Goal: Use online tool/utility: Utilize a website feature to perform a specific function

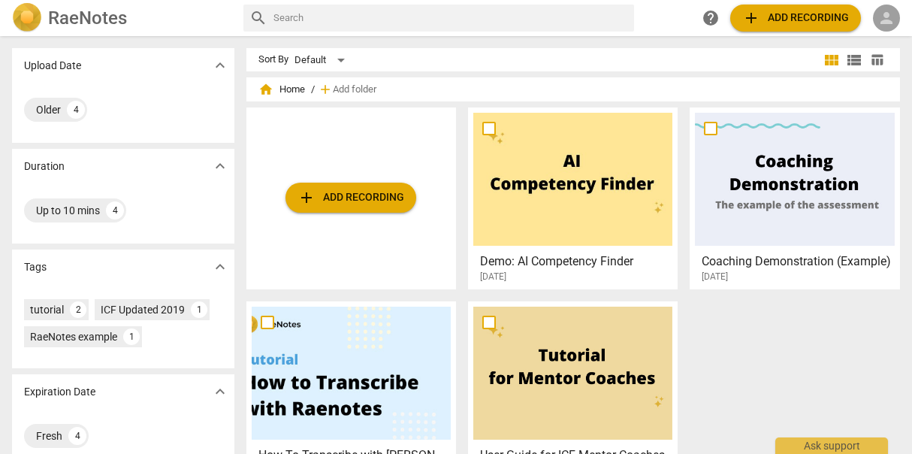
click at [882, 17] on span "person" at bounding box center [887, 18] width 18 height 18
click at [882, 44] on li "Login" at bounding box center [874, 36] width 54 height 36
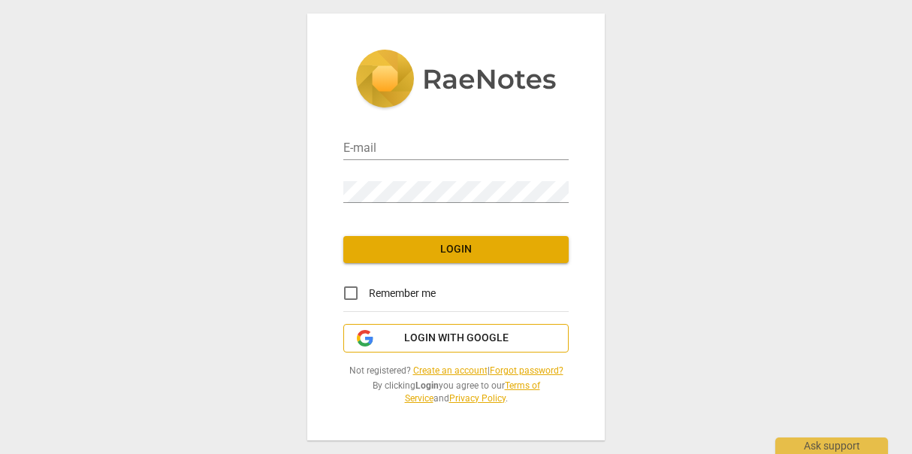
click at [500, 352] on button "Login with Google" at bounding box center [455, 338] width 225 height 29
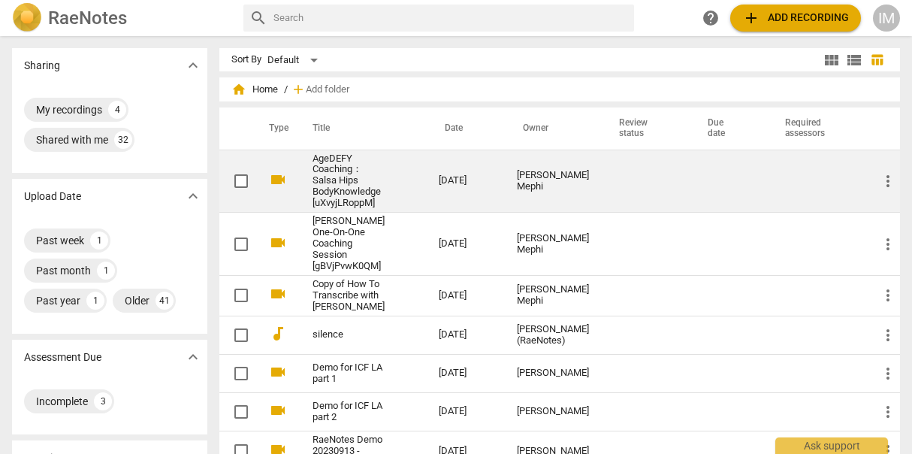
click at [402, 163] on td "AgeDEFY Coaching： Salsa Hips BodyKnowledge [uXvyjLRoppM]" at bounding box center [361, 181] width 132 height 63
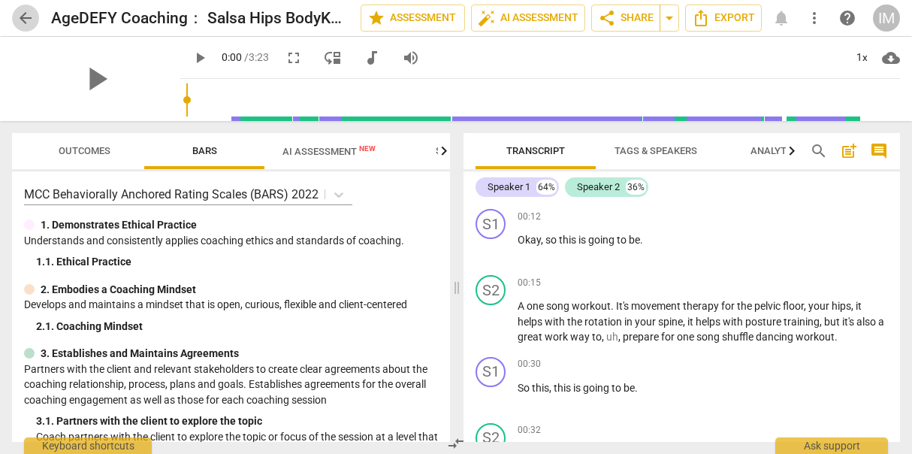
click at [17, 19] on span "arrow_back" at bounding box center [25, 18] width 27 height 18
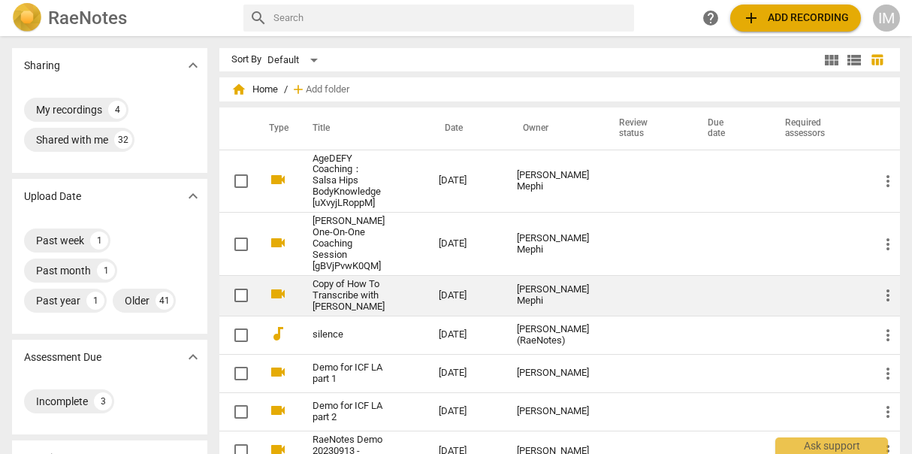
scroll to position [428, 0]
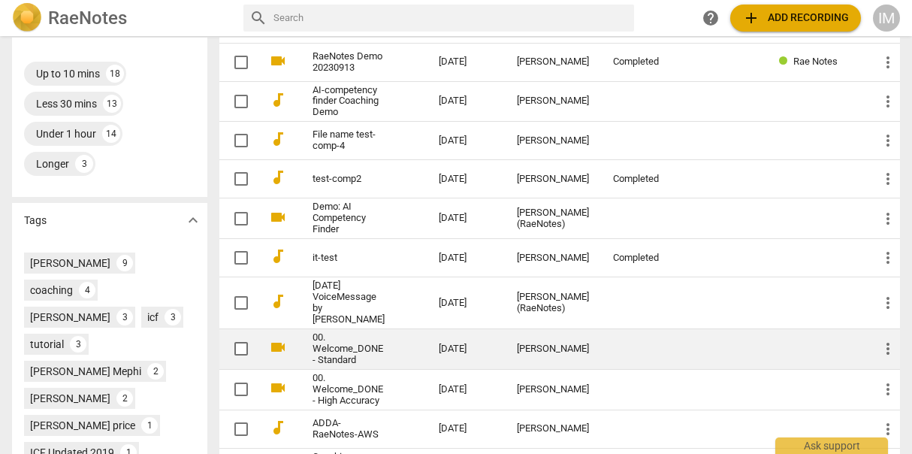
click at [385, 366] on link "00. Welcome_DONE - Standard" at bounding box center [349, 349] width 72 height 34
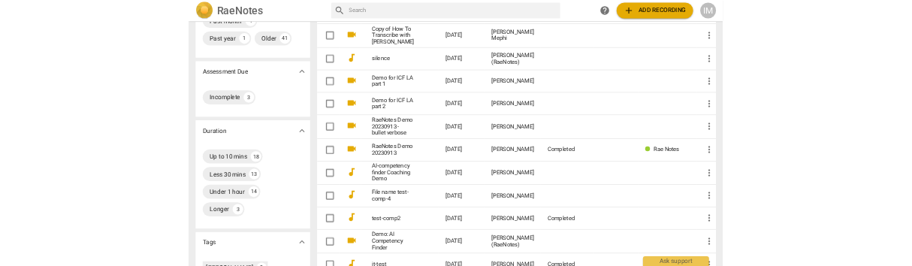
scroll to position [200, 0]
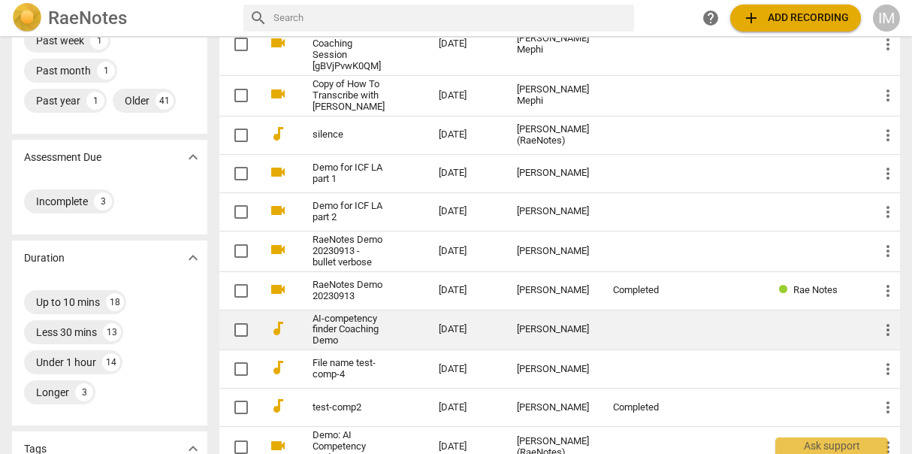
click at [369, 343] on link "AI-competency finder Coaching Demo" at bounding box center [349, 330] width 72 height 34
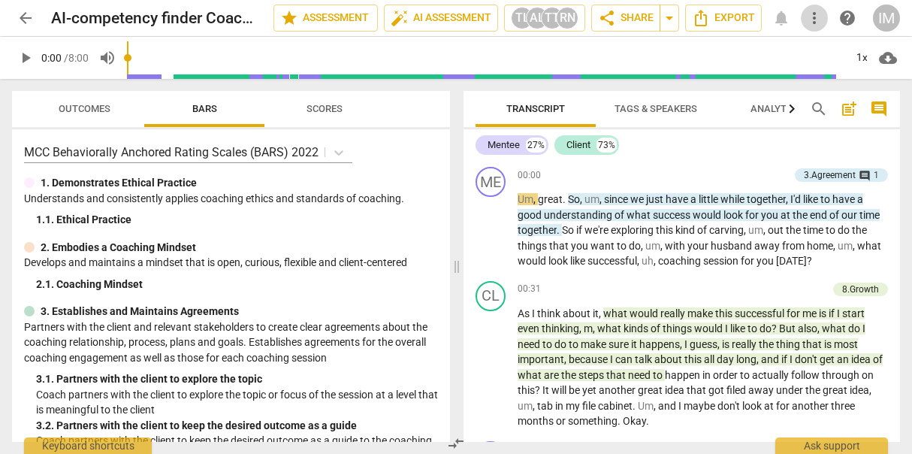
click at [813, 21] on span "more_vert" at bounding box center [815, 18] width 18 height 18
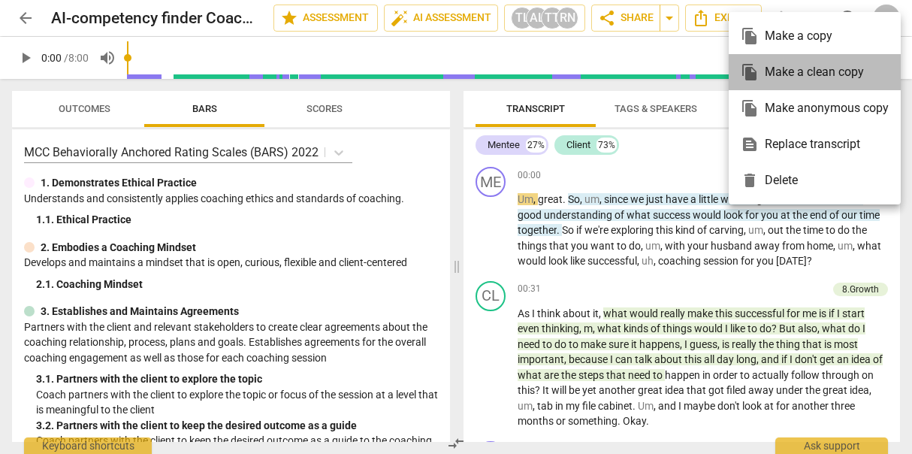
click at [783, 80] on div "file_copy Make a clean copy" at bounding box center [815, 72] width 148 height 36
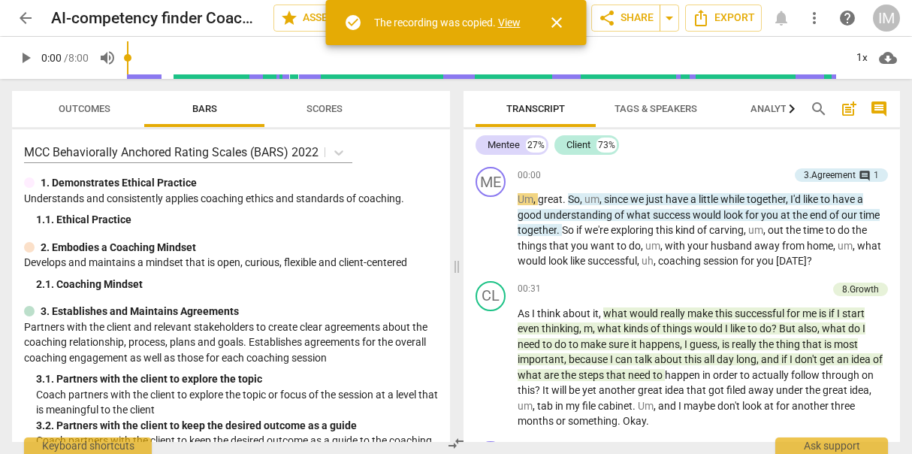
click at [514, 29] on link "View" at bounding box center [509, 23] width 23 height 12
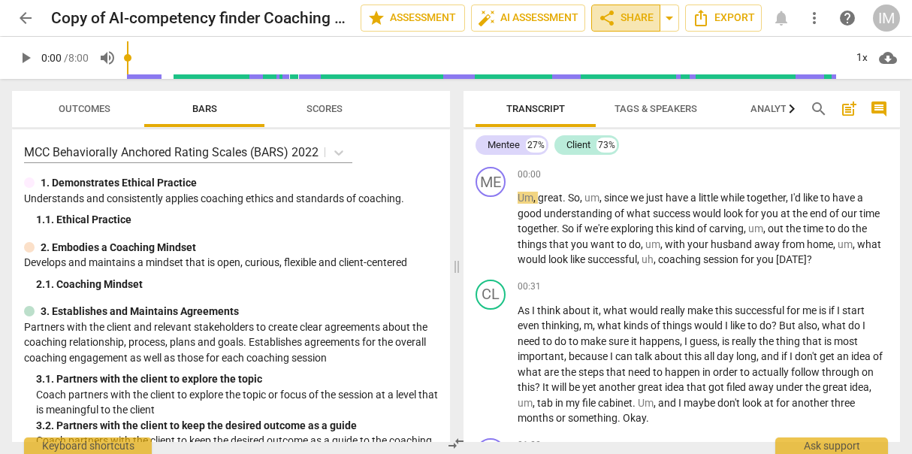
click at [618, 29] on button "share Share" at bounding box center [625, 18] width 69 height 27
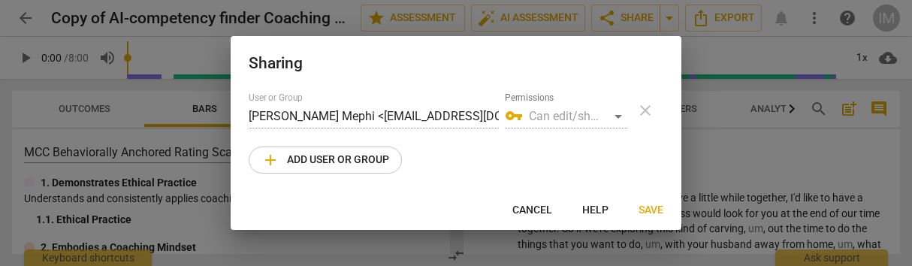
scroll to position [104, 0]
click at [521, 210] on span "Cancel" at bounding box center [532, 210] width 40 height 15
radio input "false"
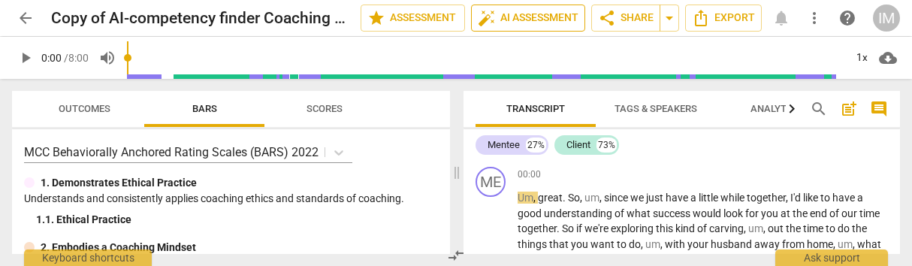
click at [559, 26] on span "auto_fix_high AI Assessment" at bounding box center [528, 18] width 101 height 18
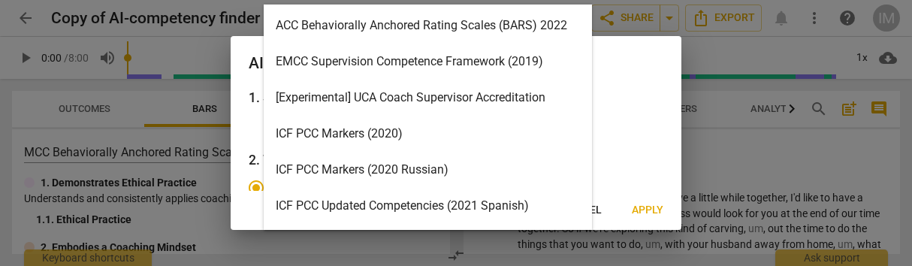
click at [588, 0] on body "arrow_back Copy of AI-competency finder Coaching Demo edit star Assessment auto…" at bounding box center [456, 0] width 912 height 0
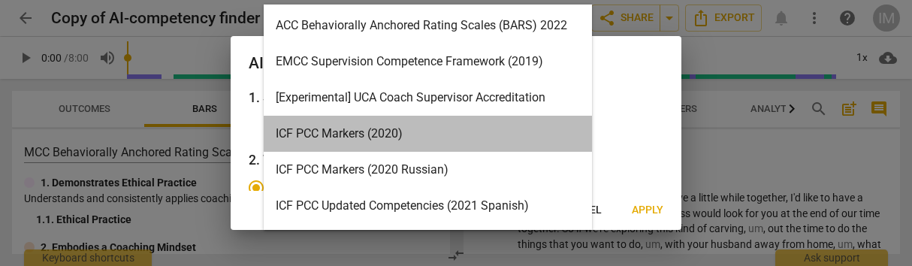
click at [418, 136] on div "ICF PCC Markers (2020)" at bounding box center [428, 134] width 328 height 36
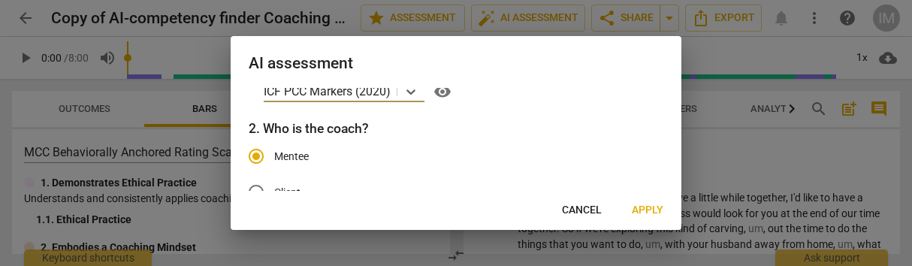
scroll to position [71, 0]
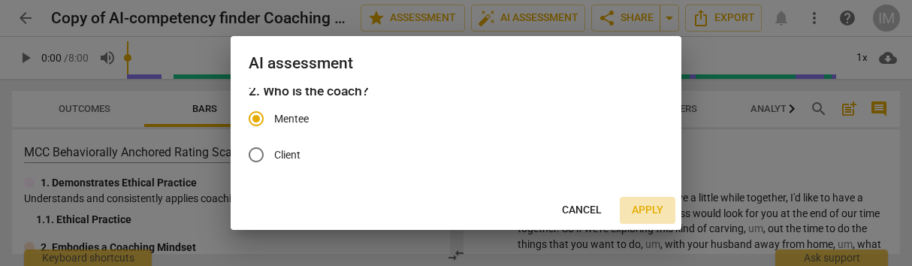
click at [643, 205] on span "Apply" at bounding box center [648, 210] width 32 height 15
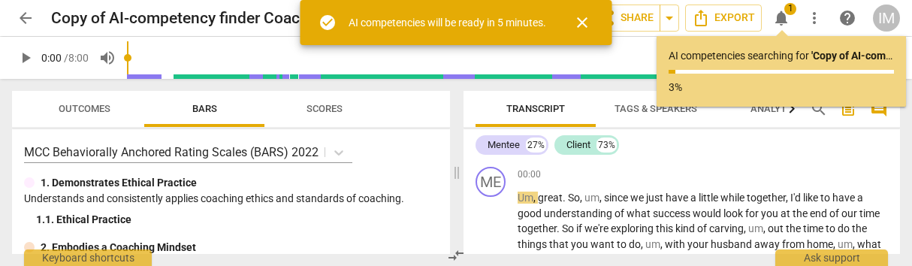
click at [591, 14] on span "close" at bounding box center [582, 23] width 18 height 18
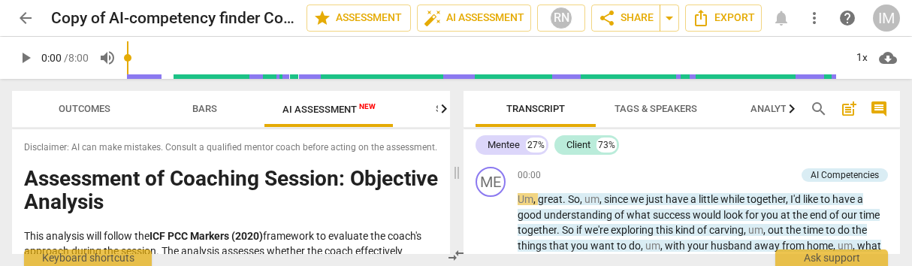
click at [71, 112] on span "Outcomes" at bounding box center [85, 108] width 52 height 11
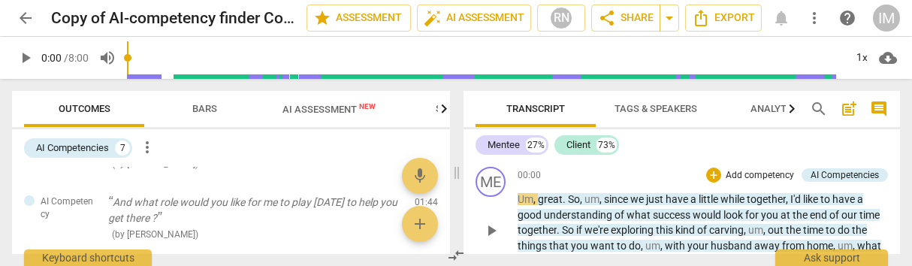
scroll to position [234, 0]
